Goal: Find specific page/section: Find specific page/section

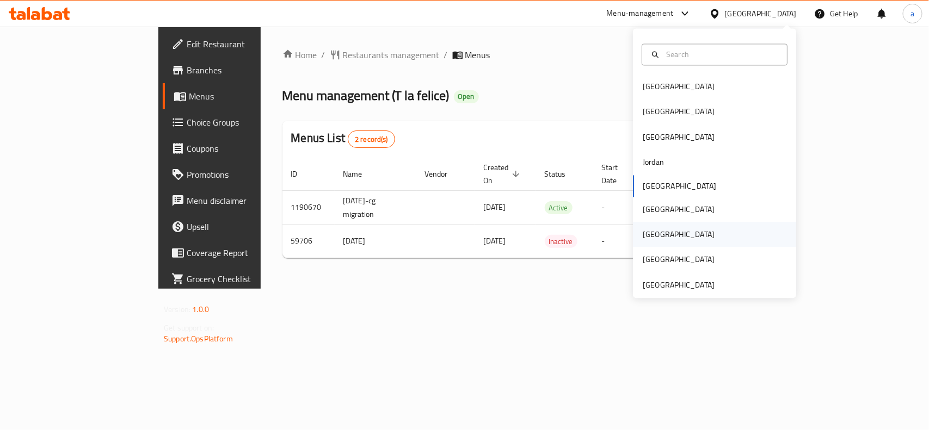
click at [656, 235] on div "[GEOGRAPHIC_DATA]" at bounding box center [678, 235] width 89 height 25
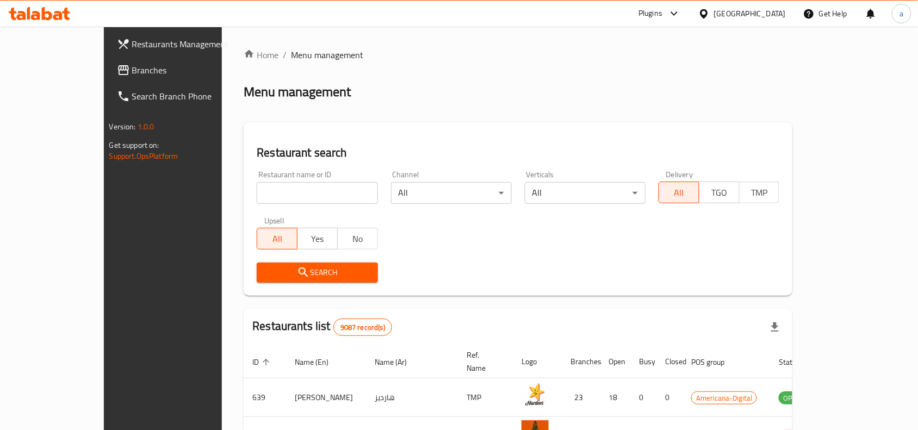
drag, startPoint x: 52, startPoint y: 64, endPoint x: 42, endPoint y: 70, distance: 11.2
click at [132, 64] on span "Branches" at bounding box center [190, 70] width 116 height 13
